Goal: Find specific page/section: Find specific page/section

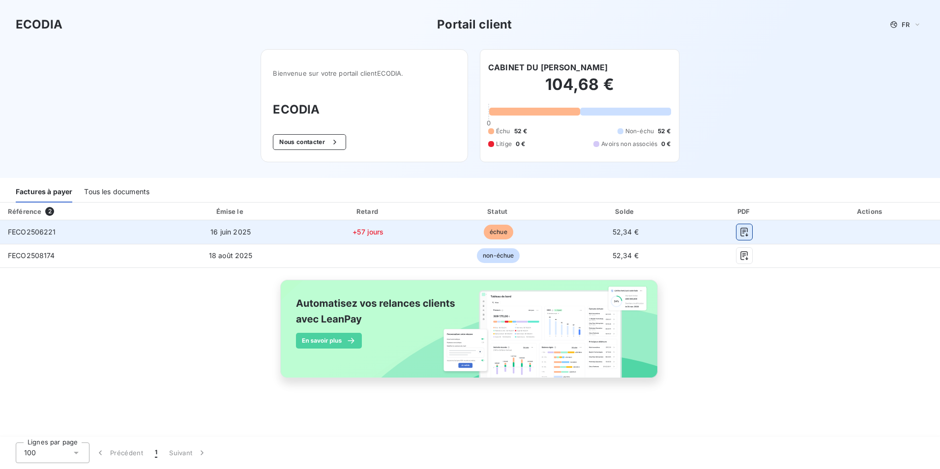
click at [744, 229] on icon "button" at bounding box center [744, 232] width 10 height 10
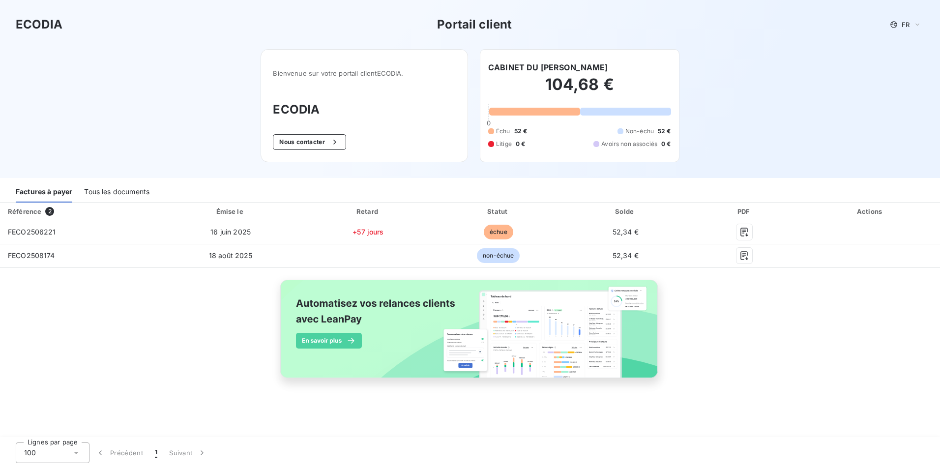
click at [701, 141] on div "ECODIA Portail client FR Bienvenue sur votre portail client ECODIA . ECODIA Nou…" at bounding box center [470, 89] width 940 height 178
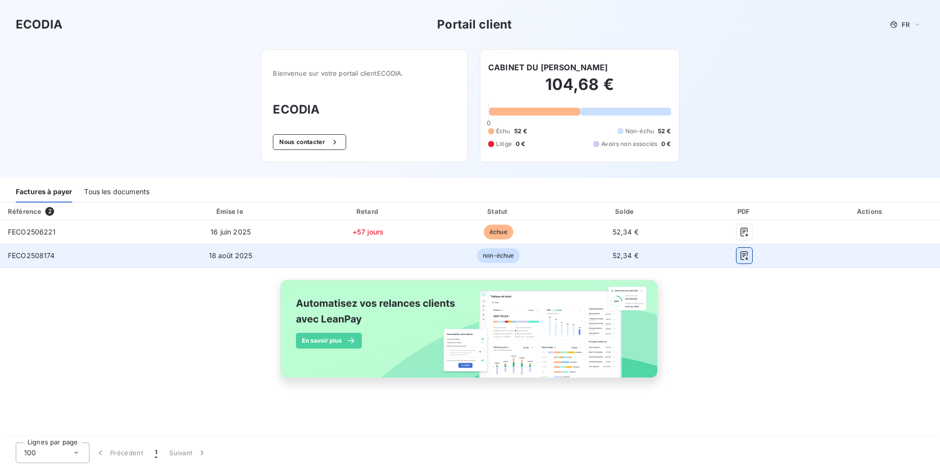
click at [745, 256] on icon "button" at bounding box center [744, 256] width 10 height 10
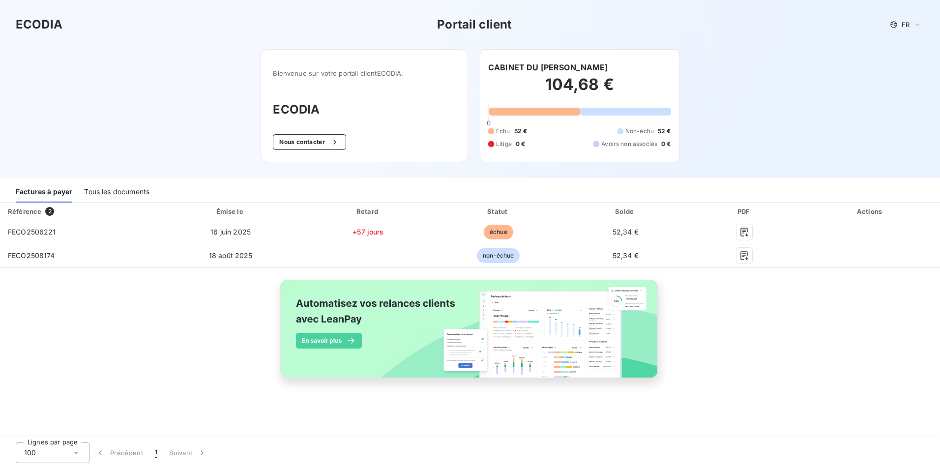
click at [685, 108] on div "Bienvenue sur votre portail client ECODIA . ECODIA Nous contacter CABINET DU DR…" at bounding box center [470, 113] width 450 height 129
click at [135, 191] on div "Tous les documents" at bounding box center [116, 192] width 65 height 21
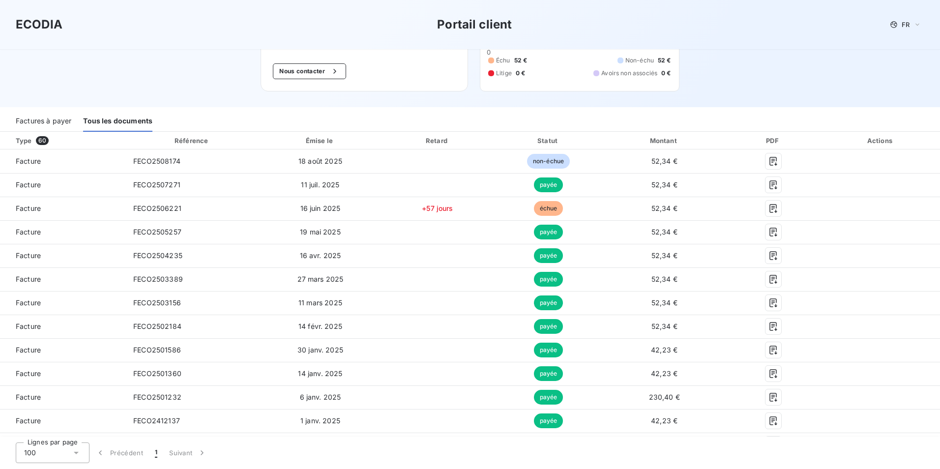
scroll to position [54, 0]
